Goal: Use online tool/utility: Utilize a website feature to perform a specific function

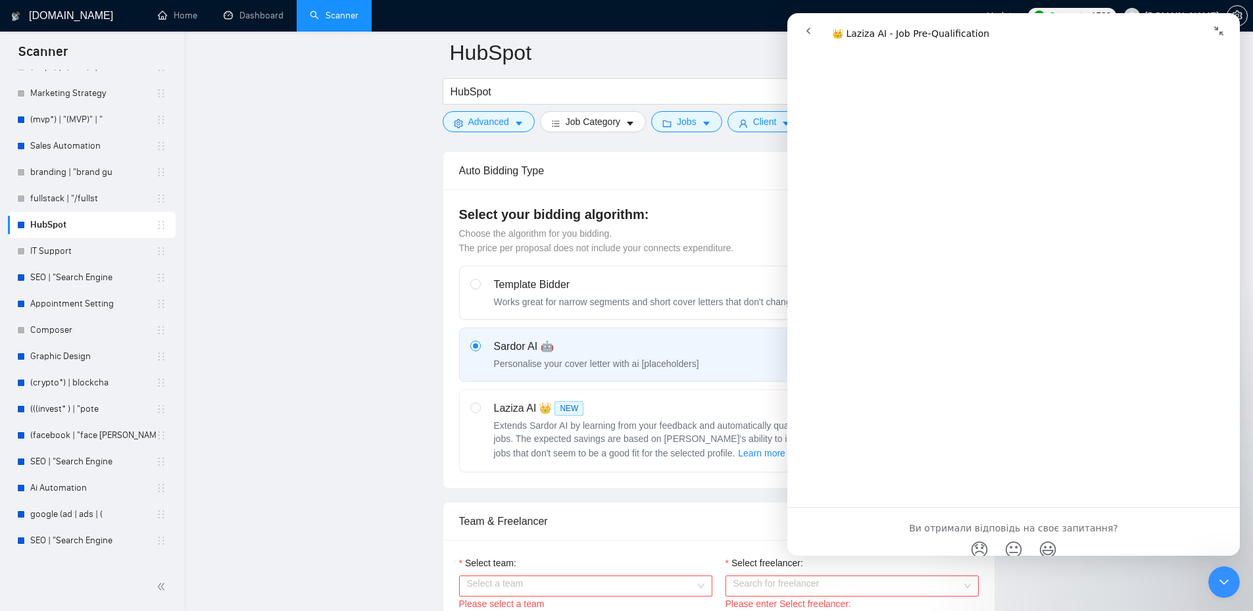
scroll to position [2505, 0]
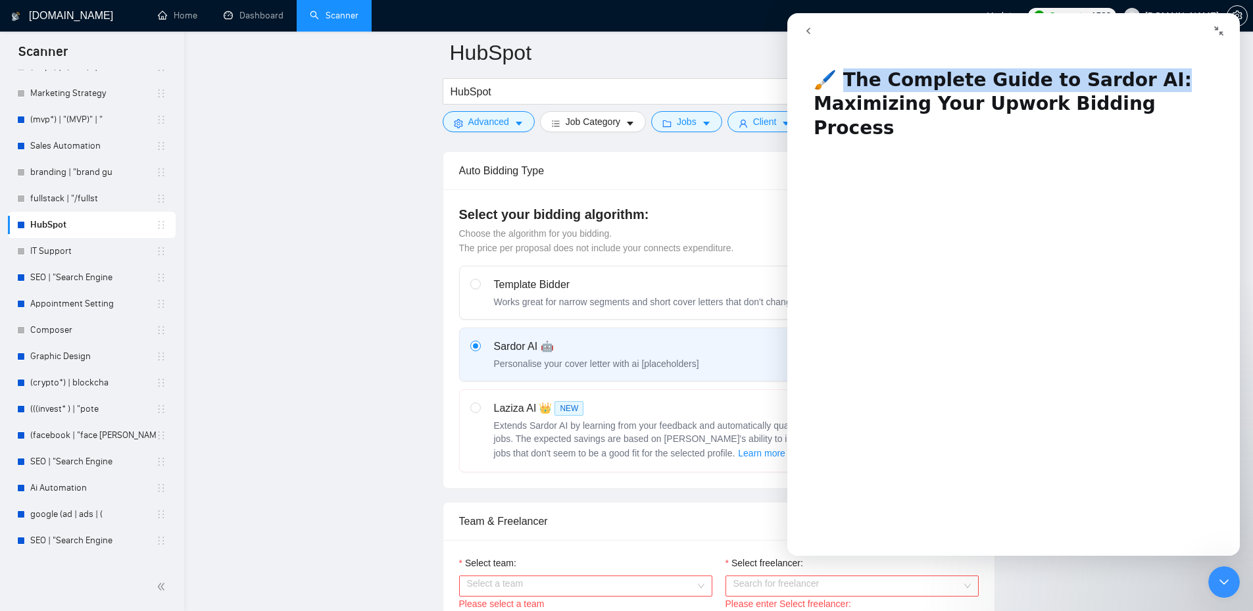
drag, startPoint x: 849, startPoint y: 86, endPoint x: 1200, endPoint y: 86, distance: 350.7
click at [1200, 86] on h1 "🖌️ The Complete Guide to Sardor AI: Maximizing Your Upwork Bidding Process" at bounding box center [1014, 99] width 453 height 88
click at [1200, 84] on h1 "🖌️ The Complete Guide to Sardor AI: Maximizing Your Upwork Bidding Process" at bounding box center [1014, 99] width 453 height 88
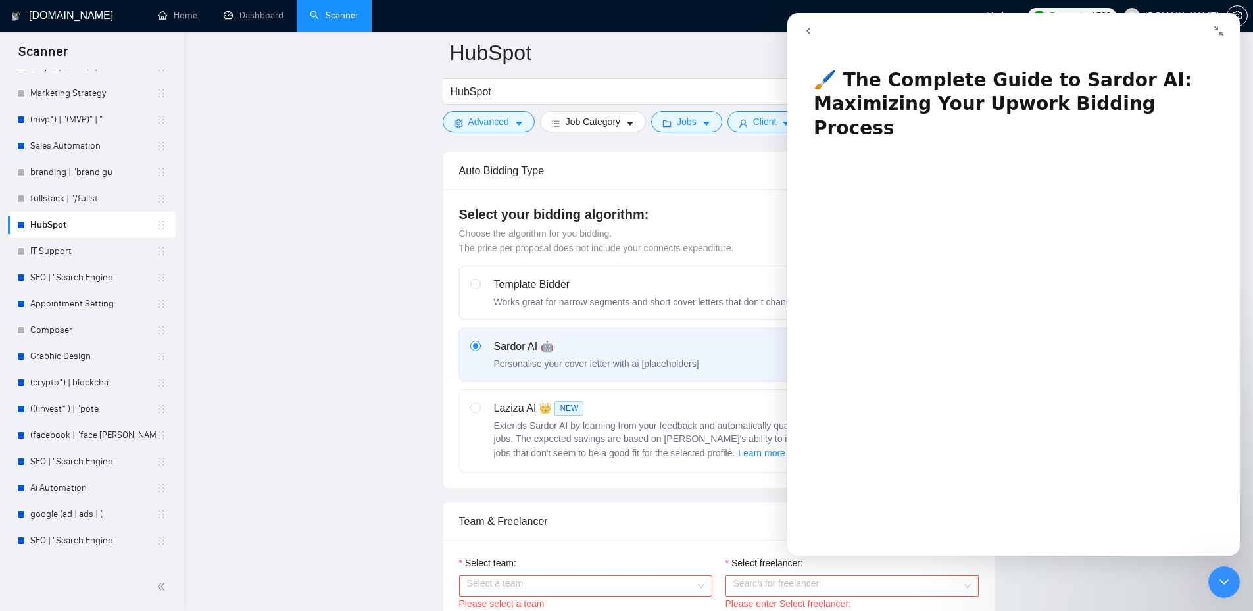
scroll to position [154, 0]
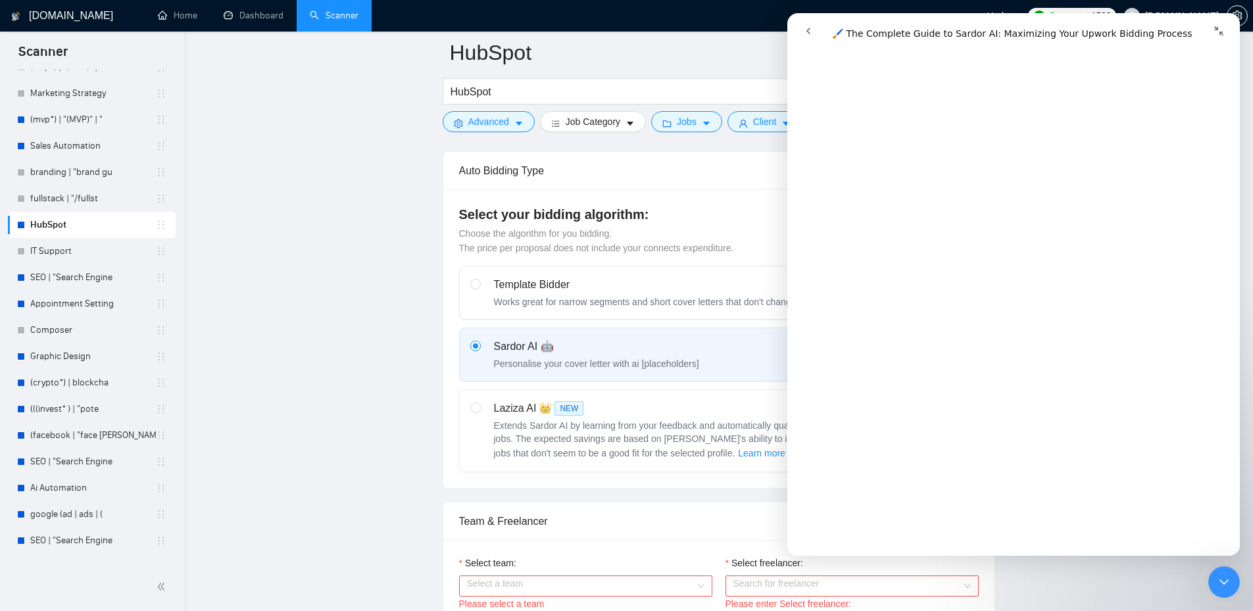
click at [812, 33] on icon "go back" at bounding box center [808, 31] width 11 height 11
click at [804, 25] on button "go back" at bounding box center [808, 30] width 25 height 25
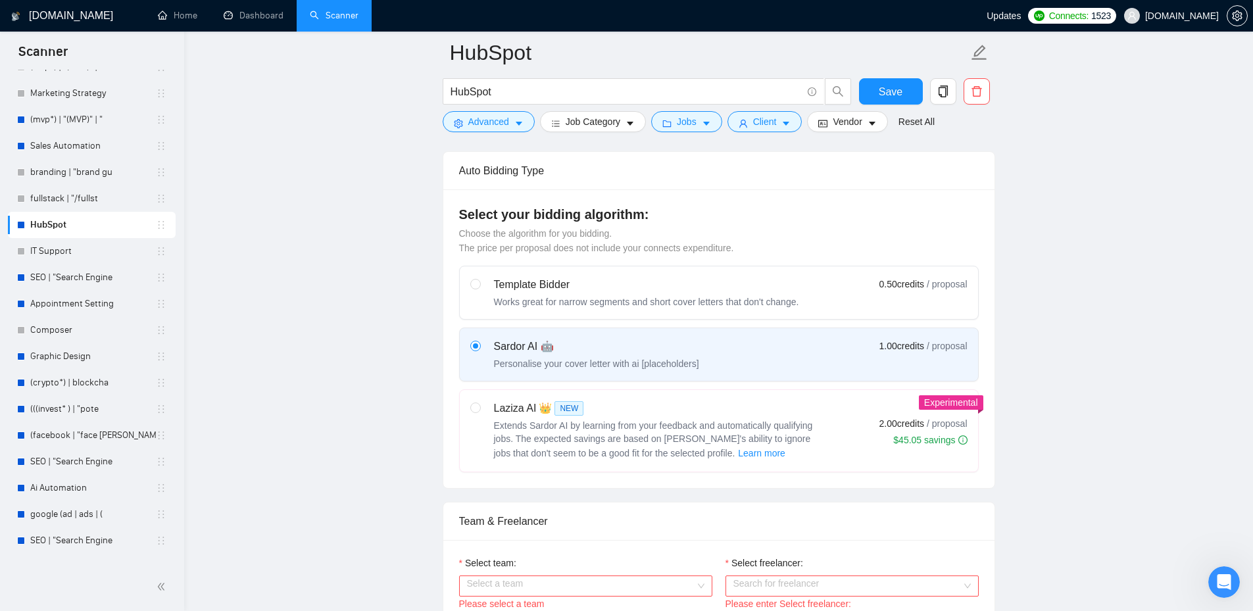
scroll to position [461, 0]
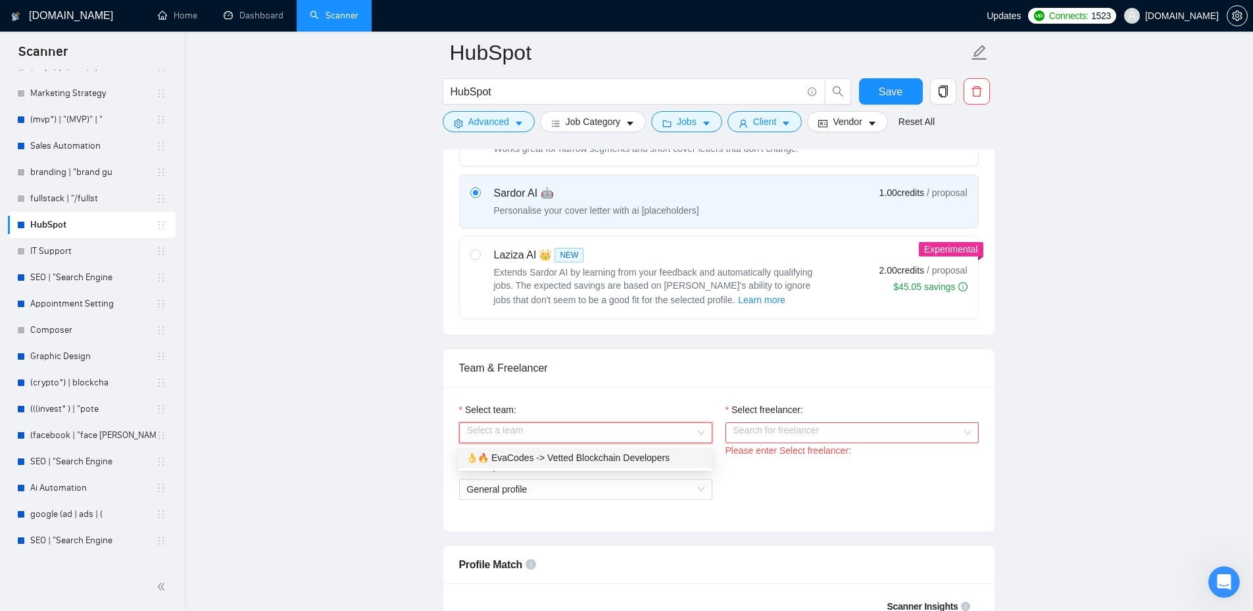
click at [701, 432] on div "Select a team" at bounding box center [585, 432] width 253 height 21
click at [968, 436] on div "Search for freelancer" at bounding box center [852, 432] width 253 height 21
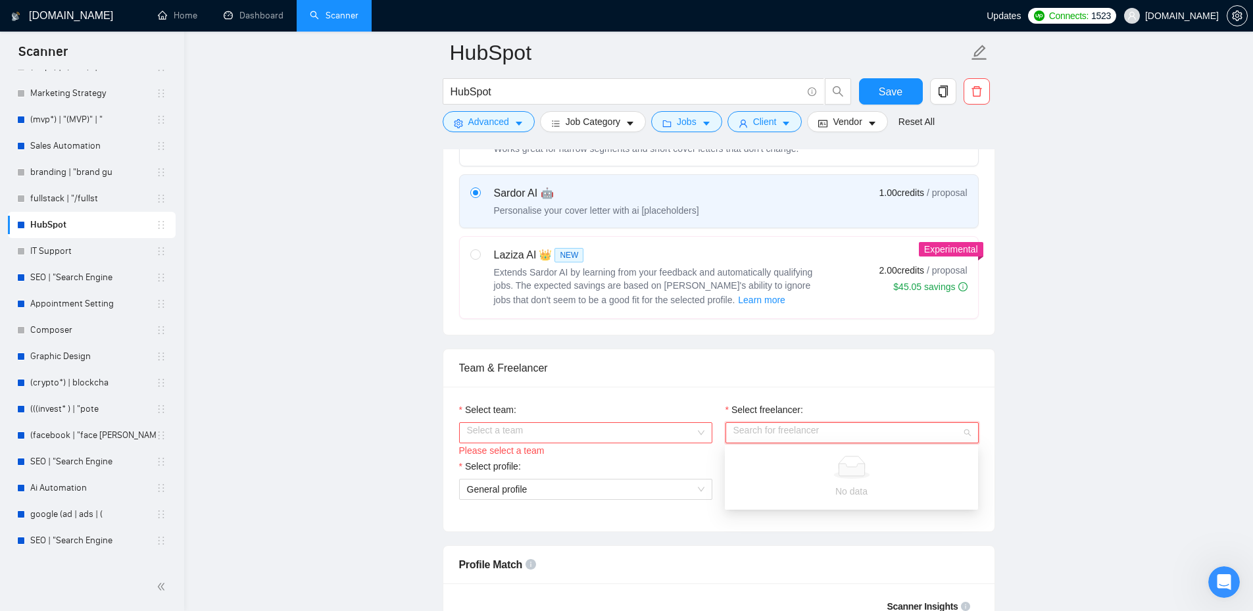
click at [968, 436] on div "Search for freelancer" at bounding box center [852, 432] width 253 height 21
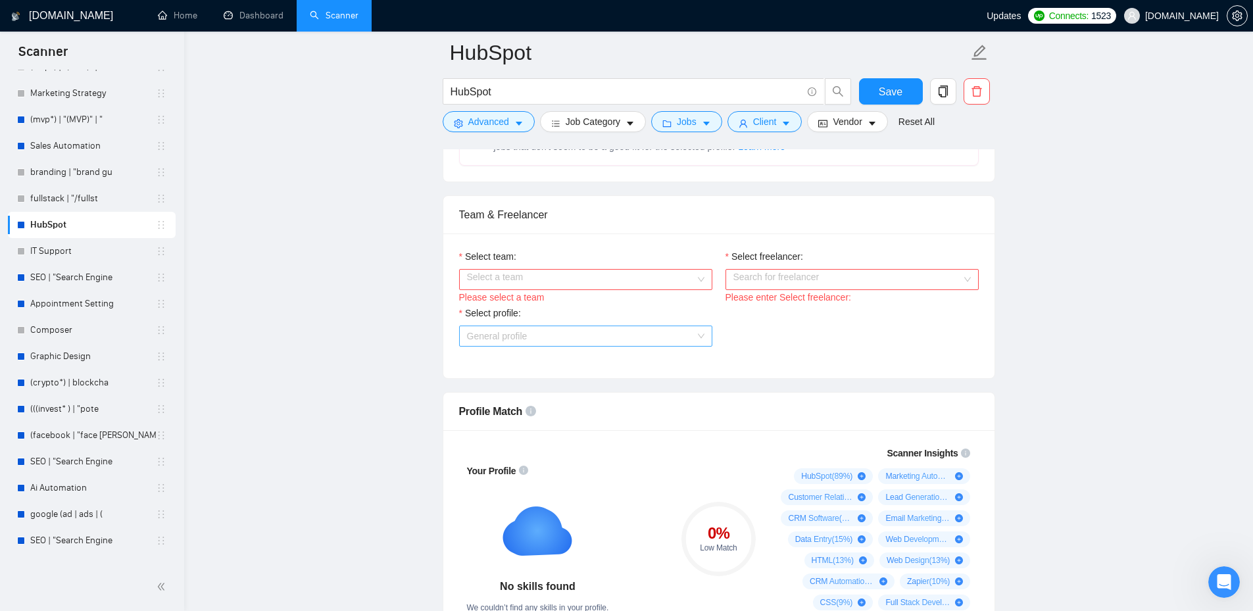
click at [704, 334] on span "General profile" at bounding box center [586, 336] width 238 height 20
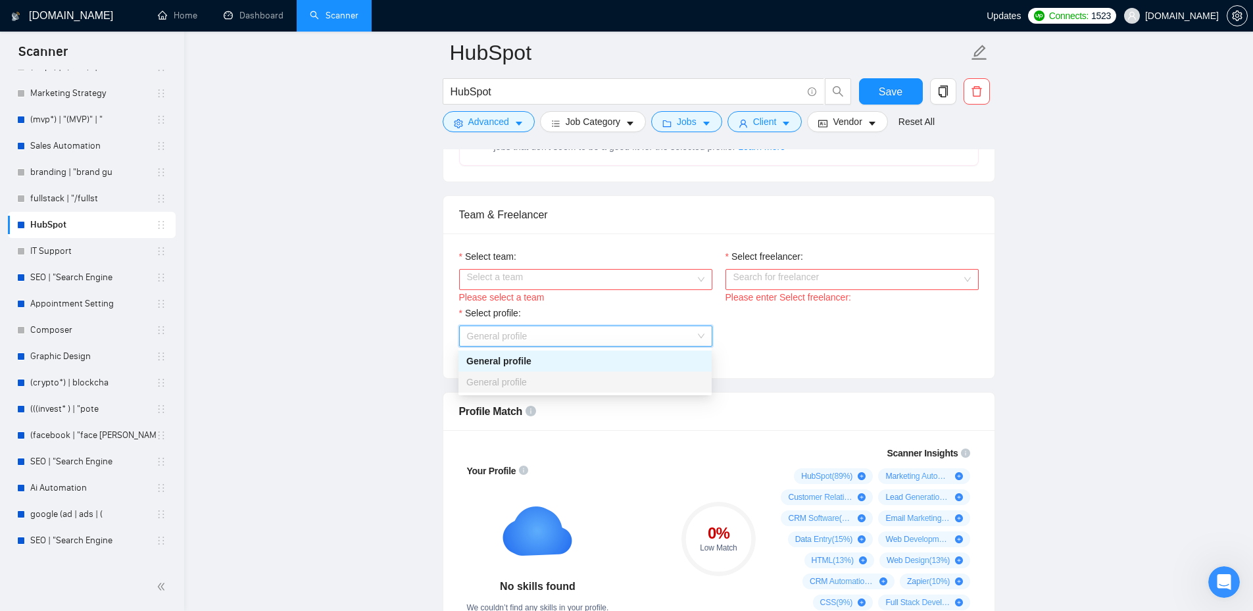
click at [704, 334] on span "General profile" at bounding box center [586, 336] width 238 height 20
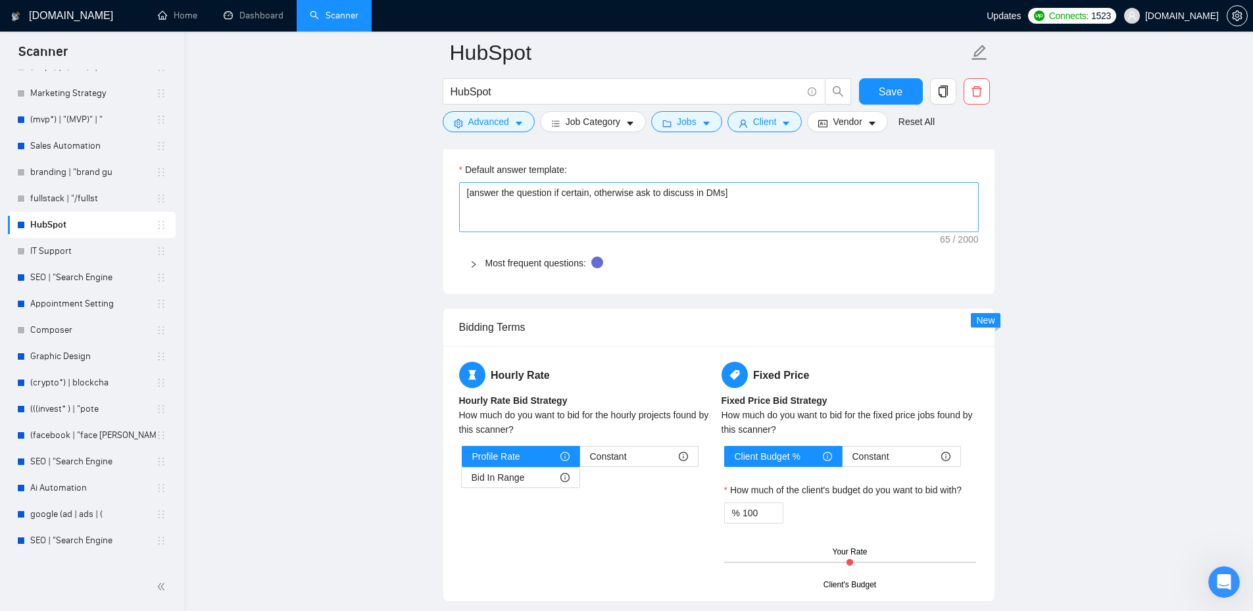
scroll to position [1996, 0]
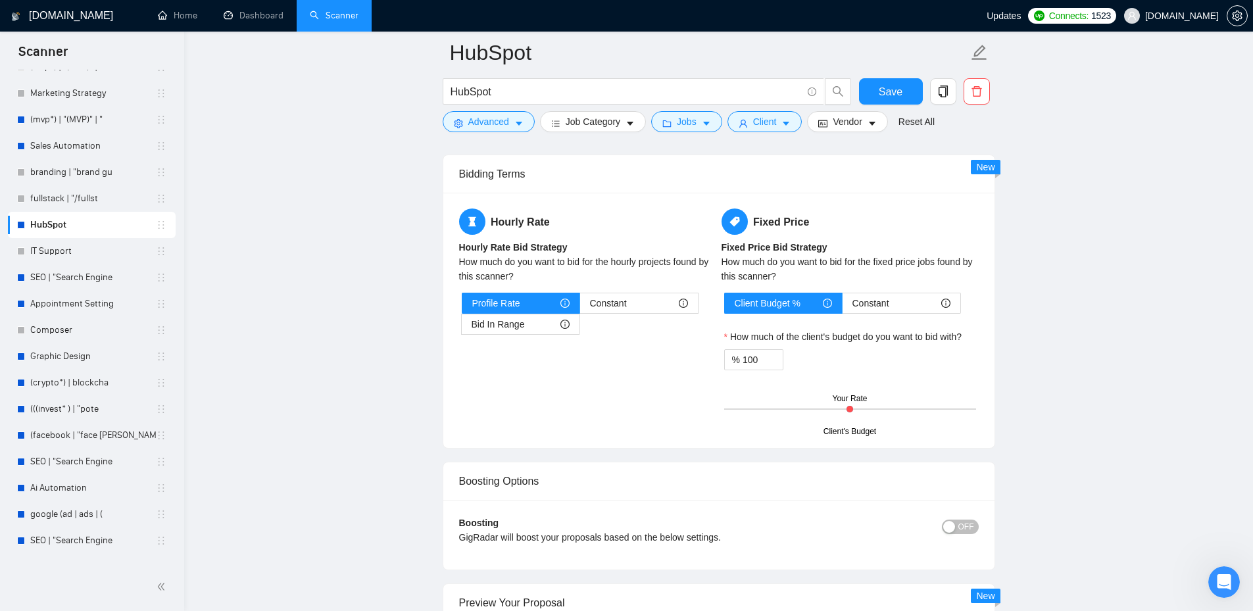
click at [590, 388] on div "Hourly Rate Hourly Rate Bid Strategy How much do you want to bid for the hourly…" at bounding box center [719, 321] width 525 height 224
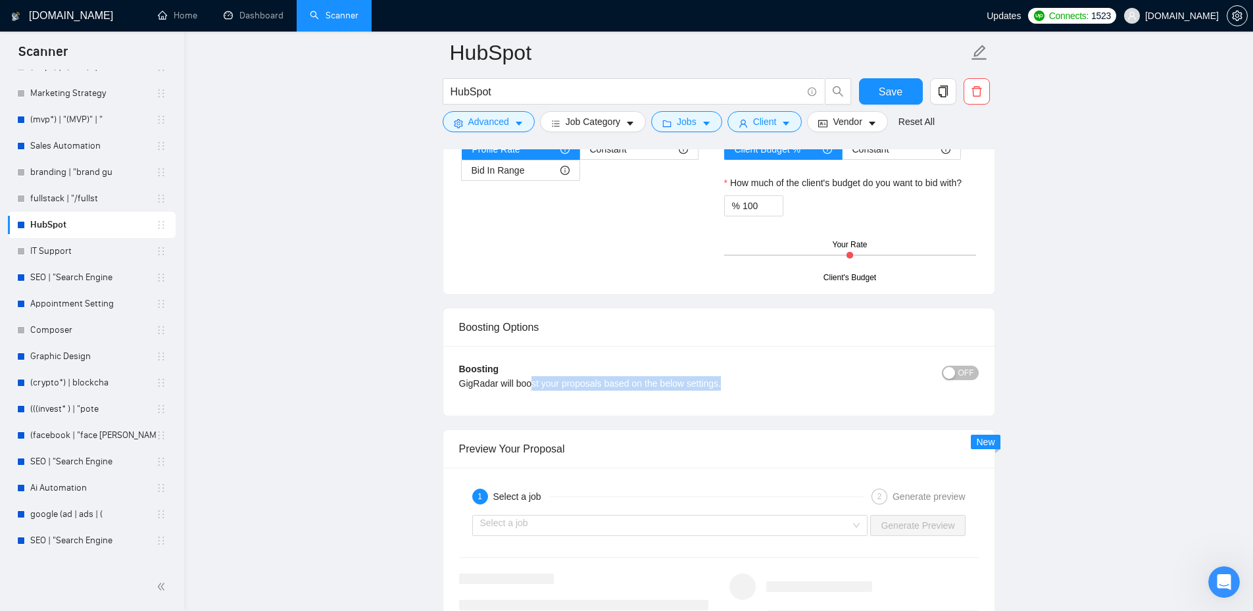
drag, startPoint x: 543, startPoint y: 383, endPoint x: 751, endPoint y: 381, distance: 207.3
click at [751, 381] on div "GigRadar will boost your proposals based on the below settings." at bounding box center [654, 383] width 390 height 14
click at [753, 380] on div "GigRadar will boost your proposals based on the below settings." at bounding box center [654, 383] width 390 height 14
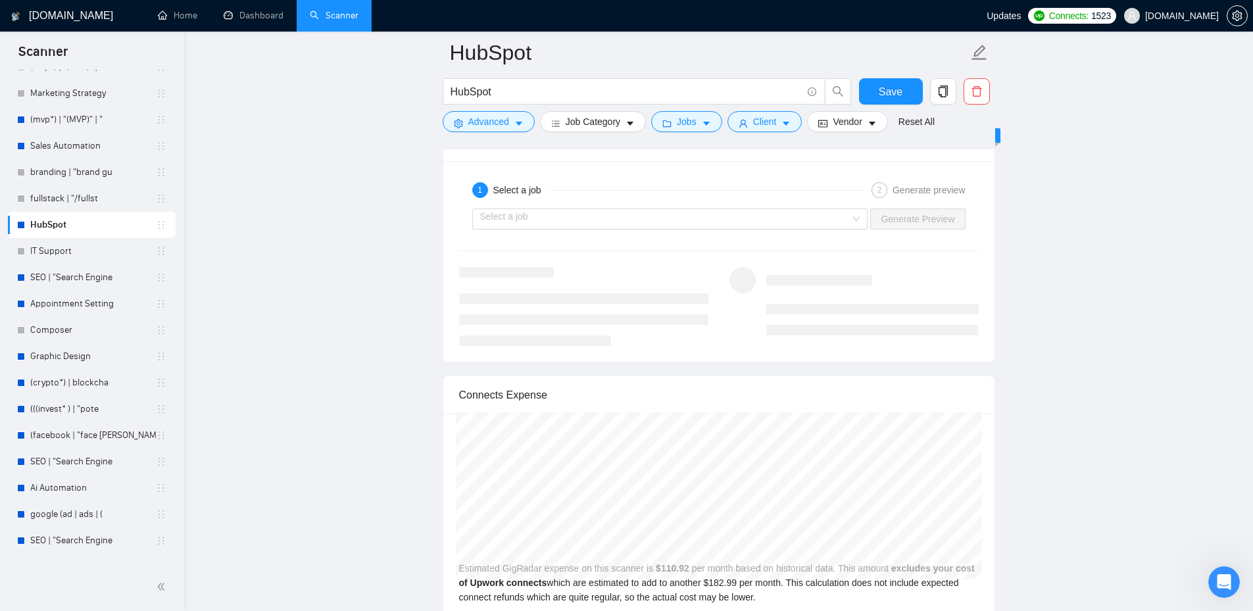
scroll to position [2610, 0]
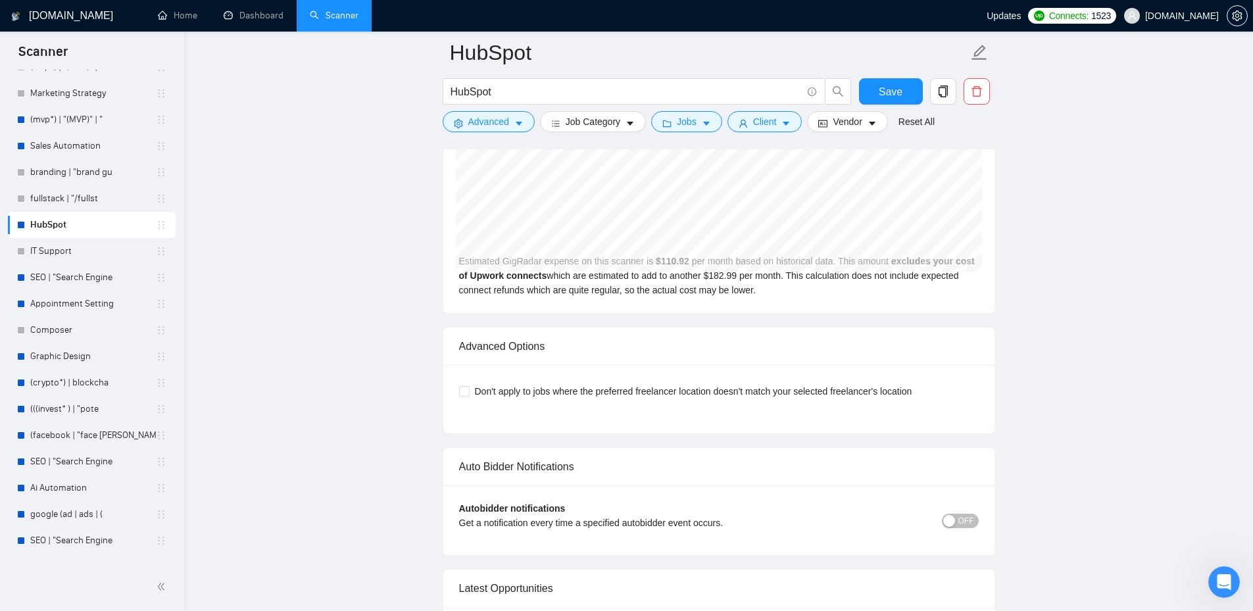
click at [610, 279] on div "[DATE] GigRadar $102.00 Upwork Connects $168.28 Estimated GigRadar expense on t…" at bounding box center [718, 210] width 551 height 207
drag, startPoint x: 559, startPoint y: 274, endPoint x: 821, endPoint y: 285, distance: 262.8
click at [821, 285] on div "[DATE] GigRadar $102.00 Upwork Connects $168.28 Estimated GigRadar expense on t…" at bounding box center [718, 210] width 551 height 207
click at [820, 290] on div "[DATE] GigRadar $102.00 Upwork Connects $168.28 Estimated GigRadar expense on t…" at bounding box center [718, 210] width 551 height 207
drag, startPoint x: 455, startPoint y: 283, endPoint x: 781, endPoint y: 293, distance: 326.5
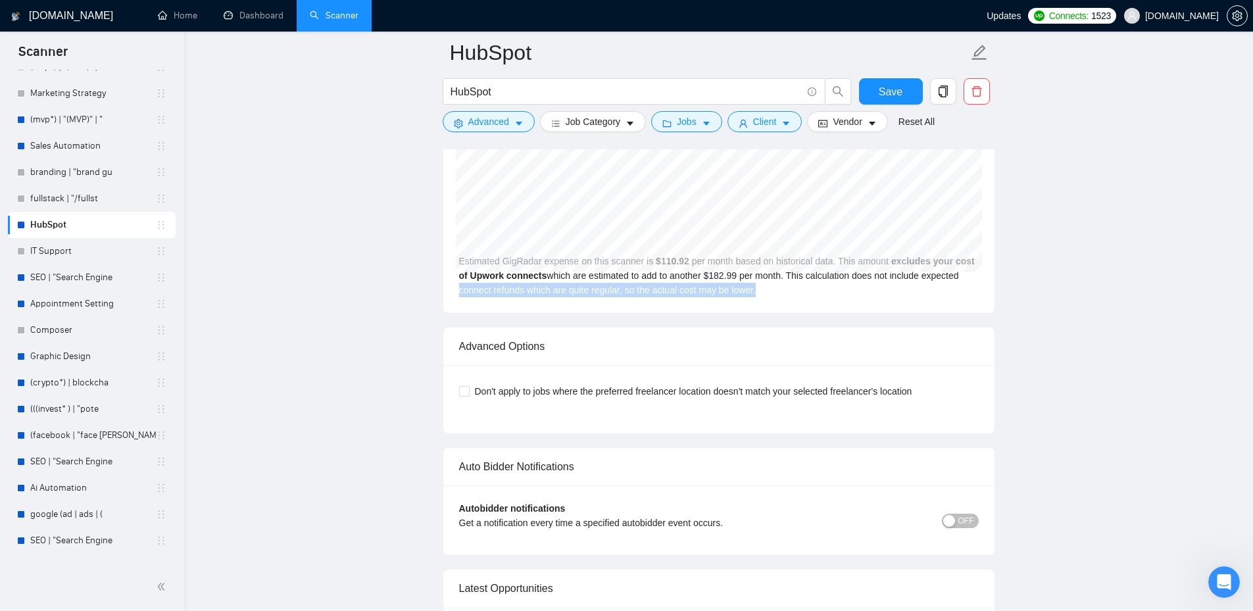
click at [781, 293] on div "[DATE] GigRadar $102.00 Upwork Connects $168.28 Estimated GigRadar expense on t…" at bounding box center [718, 210] width 551 height 207
click at [786, 293] on div "[DATE] GigRadar $102.00 Upwork Connects $168.28 Estimated GigRadar expense on t…" at bounding box center [718, 210] width 551 height 207
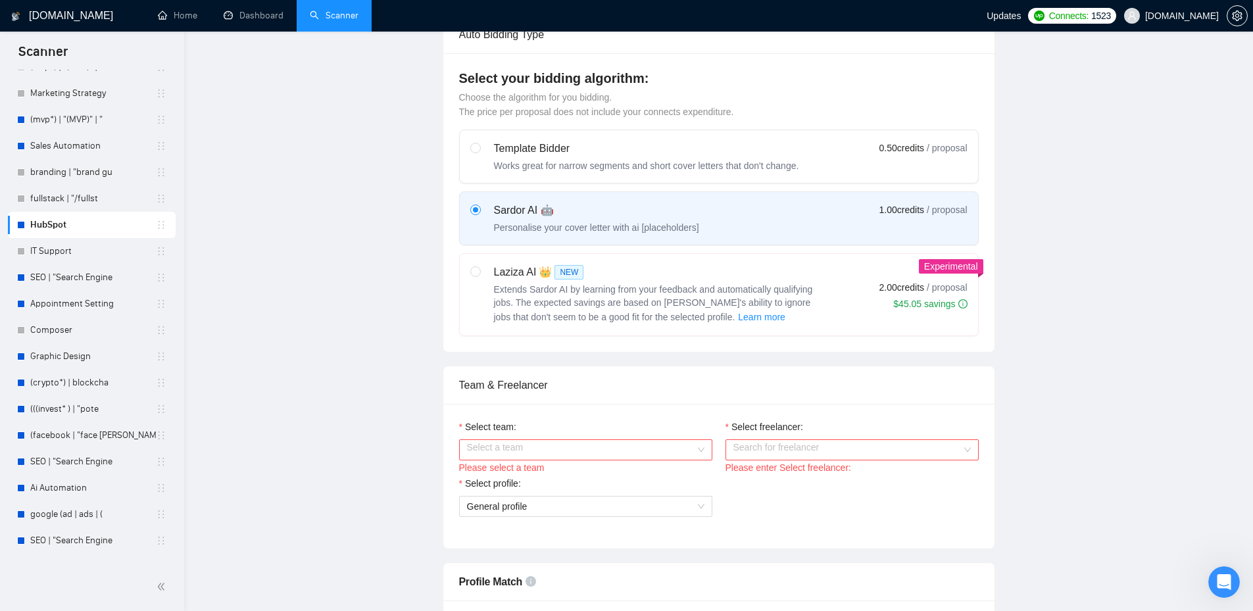
scroll to position [0, 0]
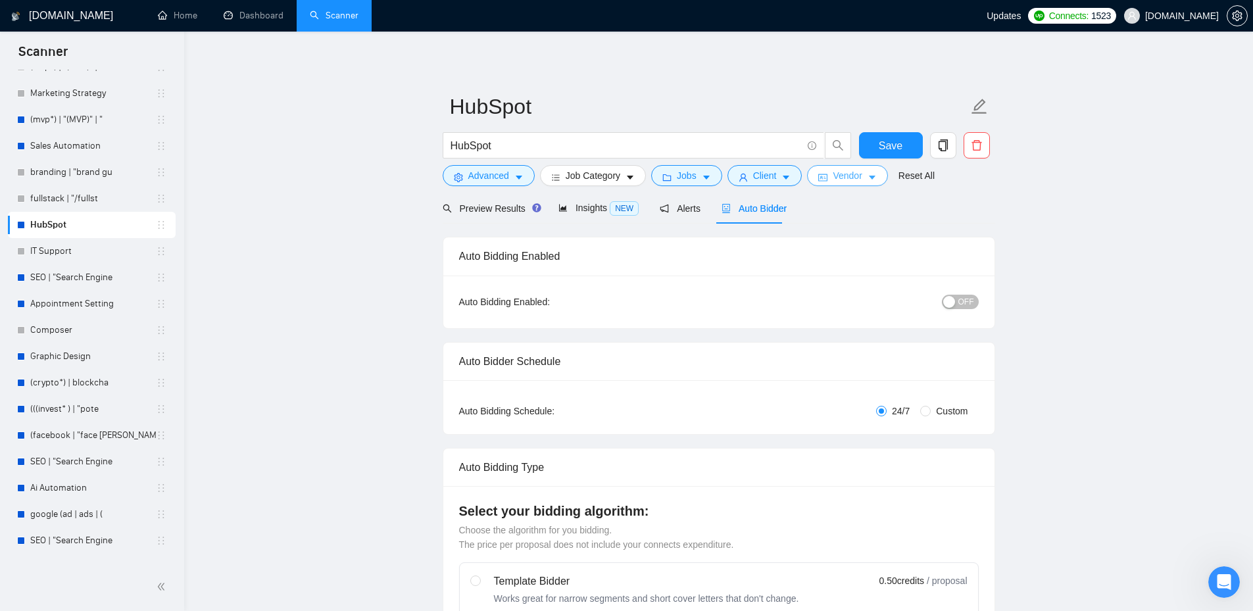
click at [868, 178] on icon "caret-down" at bounding box center [872, 177] width 9 height 9
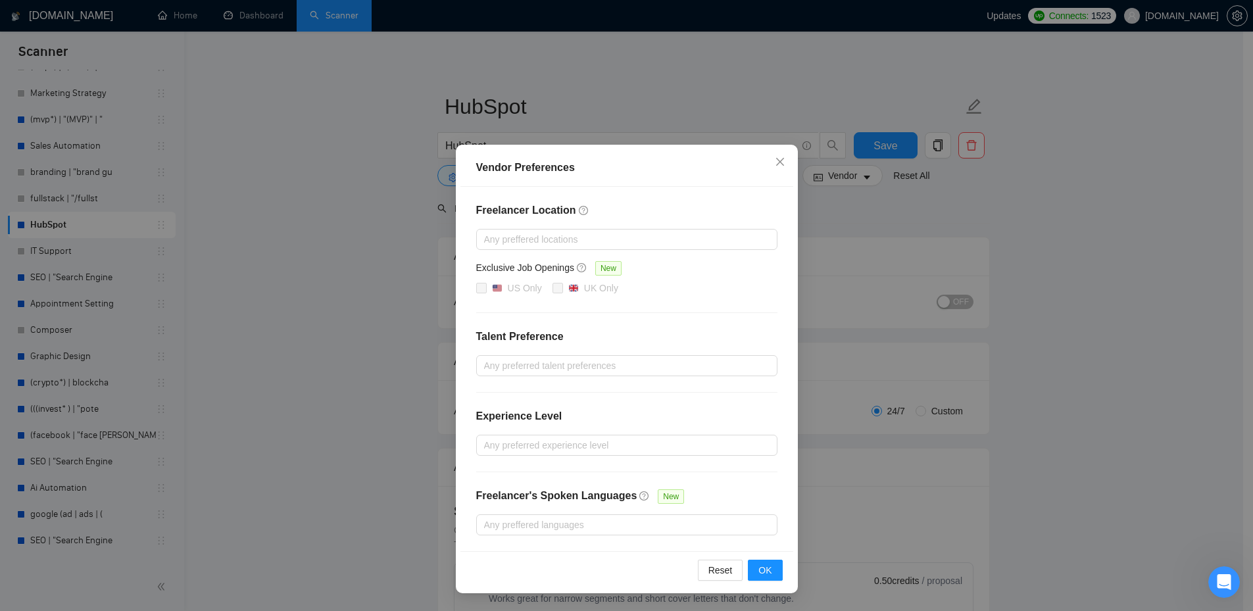
click at [1046, 235] on div "Vendor Preferences Freelancer Location Any preffered locations Exclusive Job Op…" at bounding box center [626, 305] width 1253 height 611
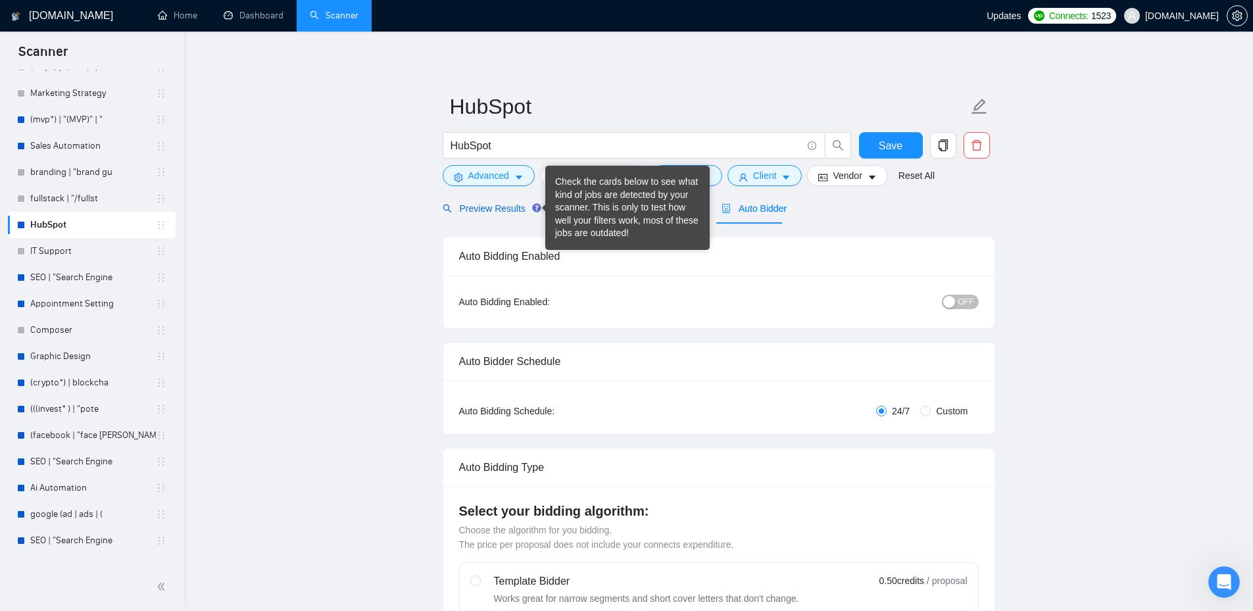
click at [489, 211] on span "Preview Results" at bounding box center [490, 208] width 95 height 11
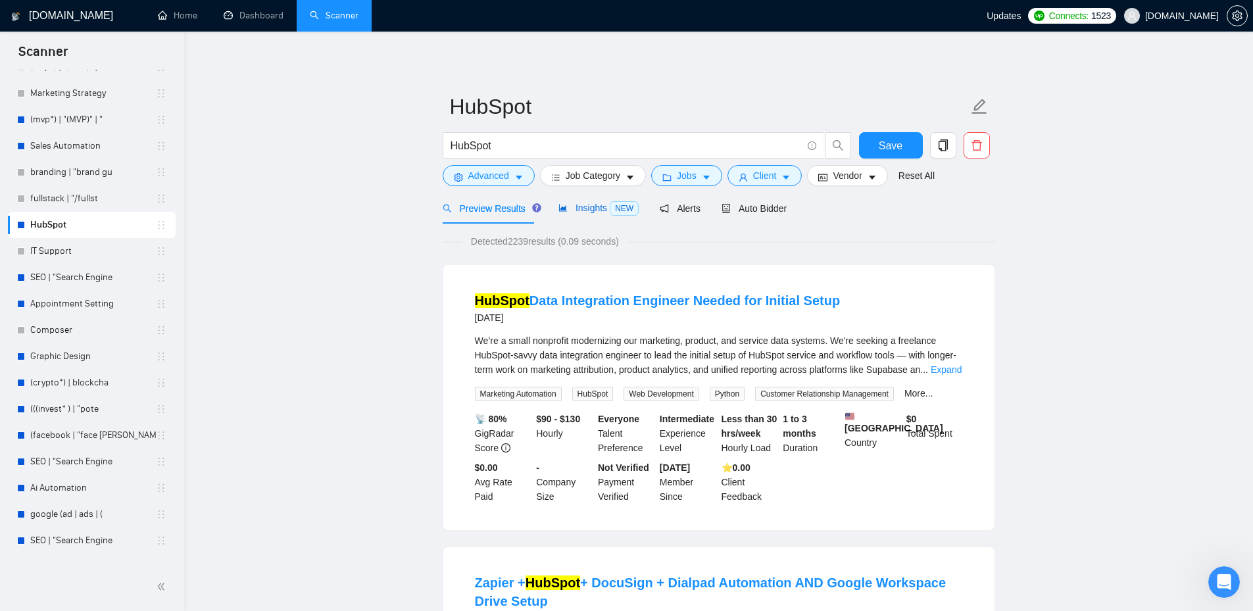
click at [593, 213] on span "Insights NEW" at bounding box center [599, 208] width 80 height 11
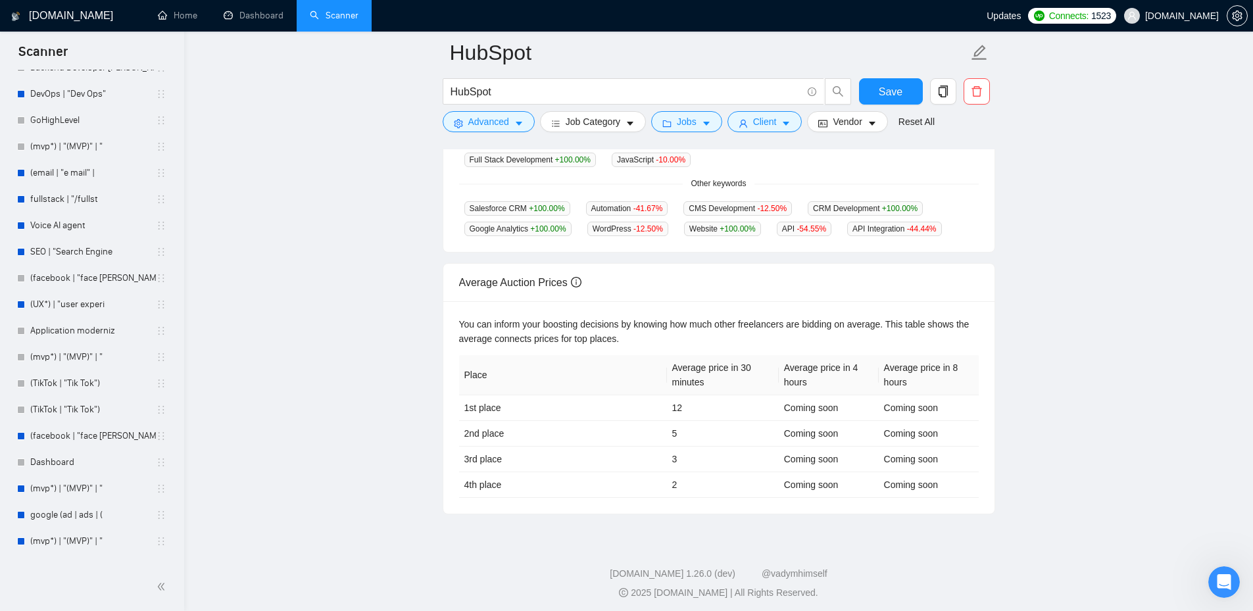
scroll to position [278, 0]
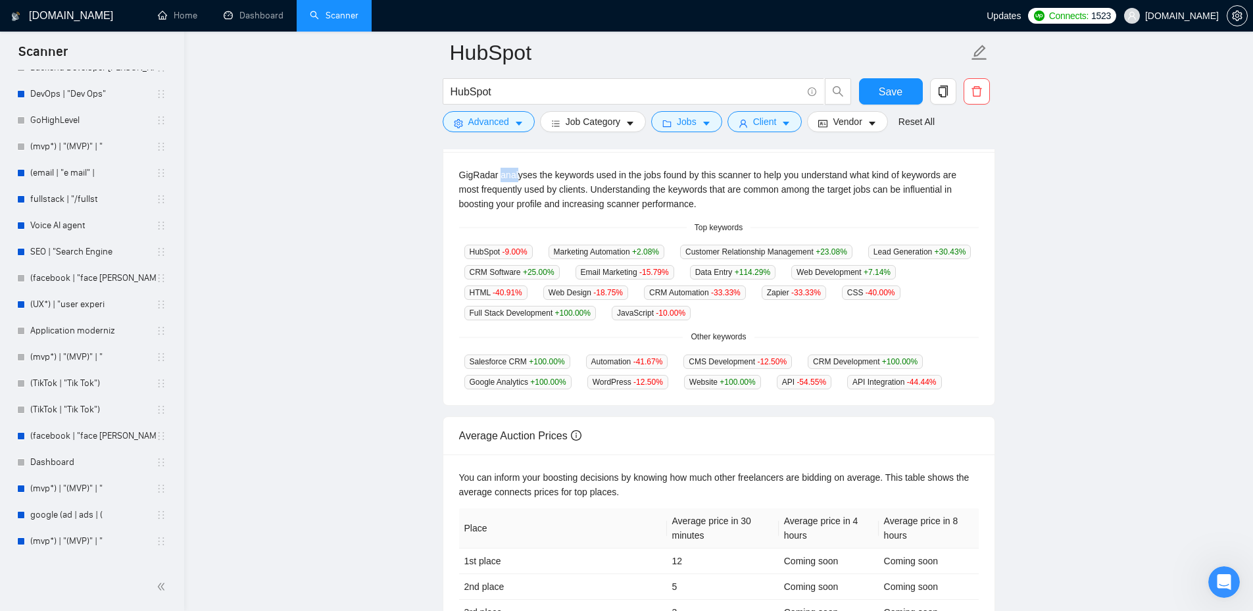
drag, startPoint x: 517, startPoint y: 178, endPoint x: 501, endPoint y: 173, distance: 17.1
click at [501, 173] on div "GigRadar analyses the keywords used in the jobs found by this scanner to help y…" at bounding box center [719, 189] width 520 height 43
click at [579, 170] on div "GigRadar analyses the keywords used in the jobs found by this scanner to help y…" at bounding box center [719, 189] width 520 height 43
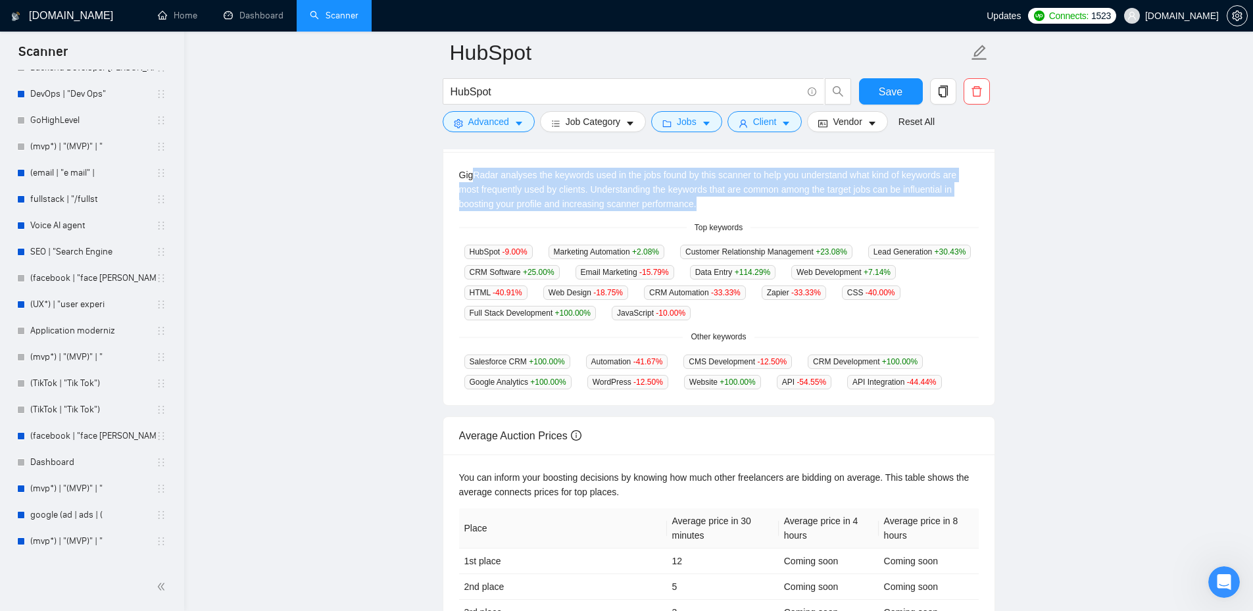
drag, startPoint x: 474, startPoint y: 175, endPoint x: 817, endPoint y: 205, distance: 344.1
click at [817, 205] on div "GigRadar analyses the keywords used in the jobs found by this scanner to help y…" at bounding box center [719, 189] width 520 height 43
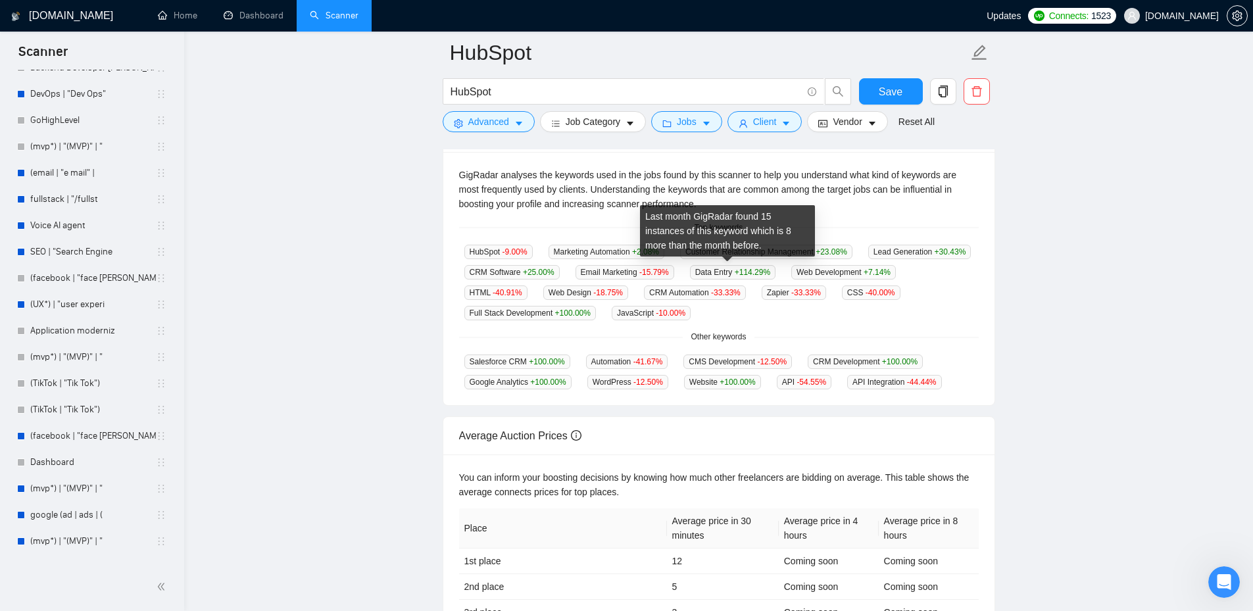
scroll to position [124, 0]
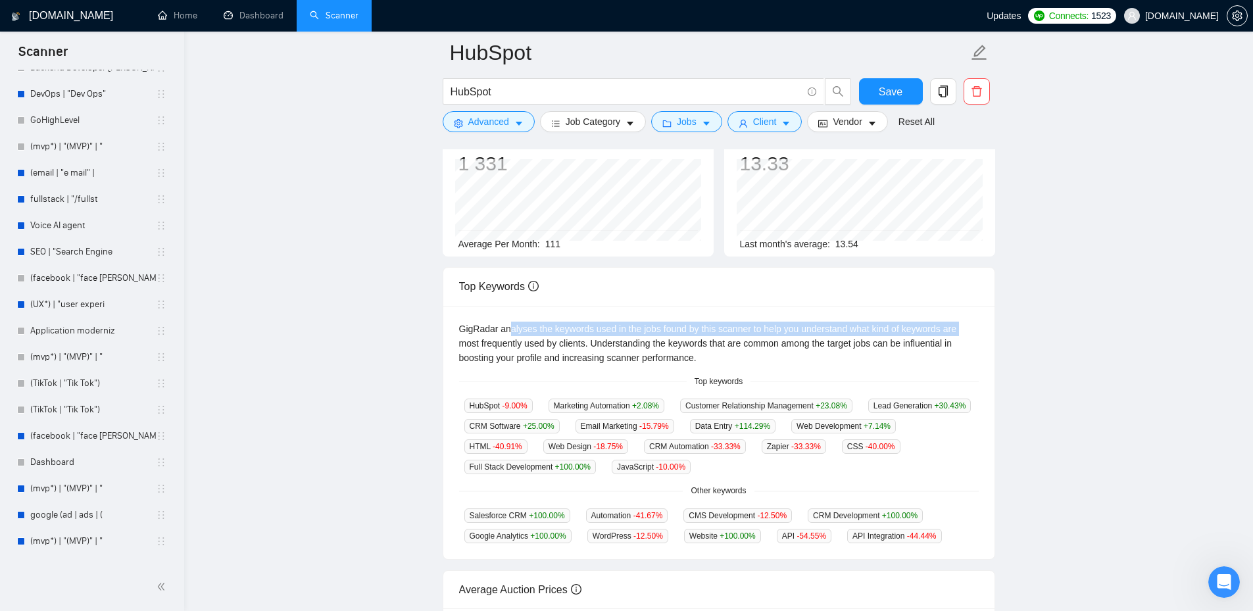
drag, startPoint x: 508, startPoint y: 328, endPoint x: 956, endPoint y: 326, distance: 448.1
click at [956, 326] on div "GigRadar analyses the keywords used in the jobs found by this scanner to help y…" at bounding box center [719, 343] width 520 height 43
